Goal: Navigation & Orientation: Find specific page/section

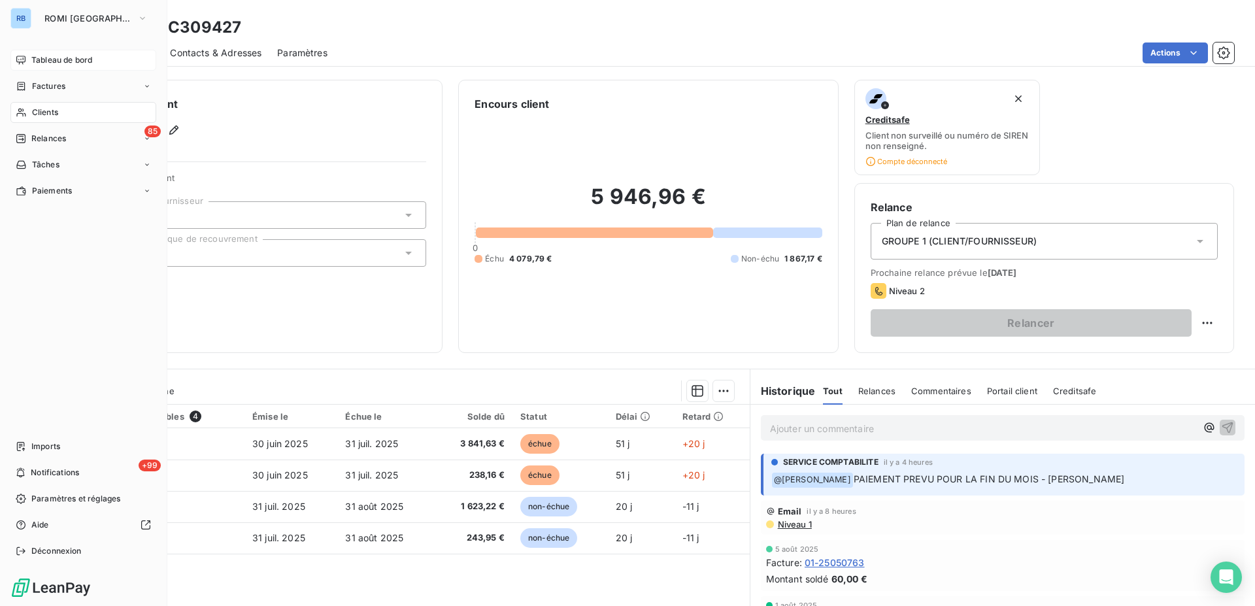
click at [54, 61] on span "Tableau de bord" at bounding box center [61, 60] width 61 height 12
